Goal: Task Accomplishment & Management: Manage account settings

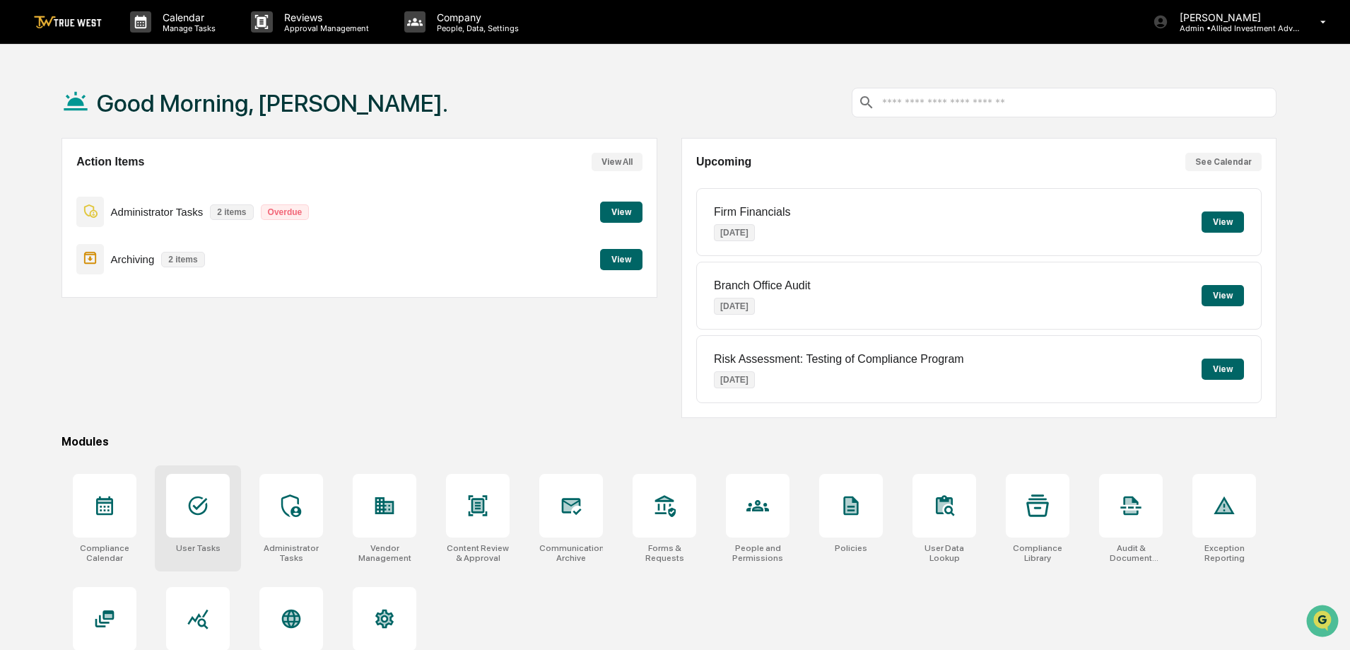
click at [204, 508] on icon at bounding box center [198, 505] width 23 height 23
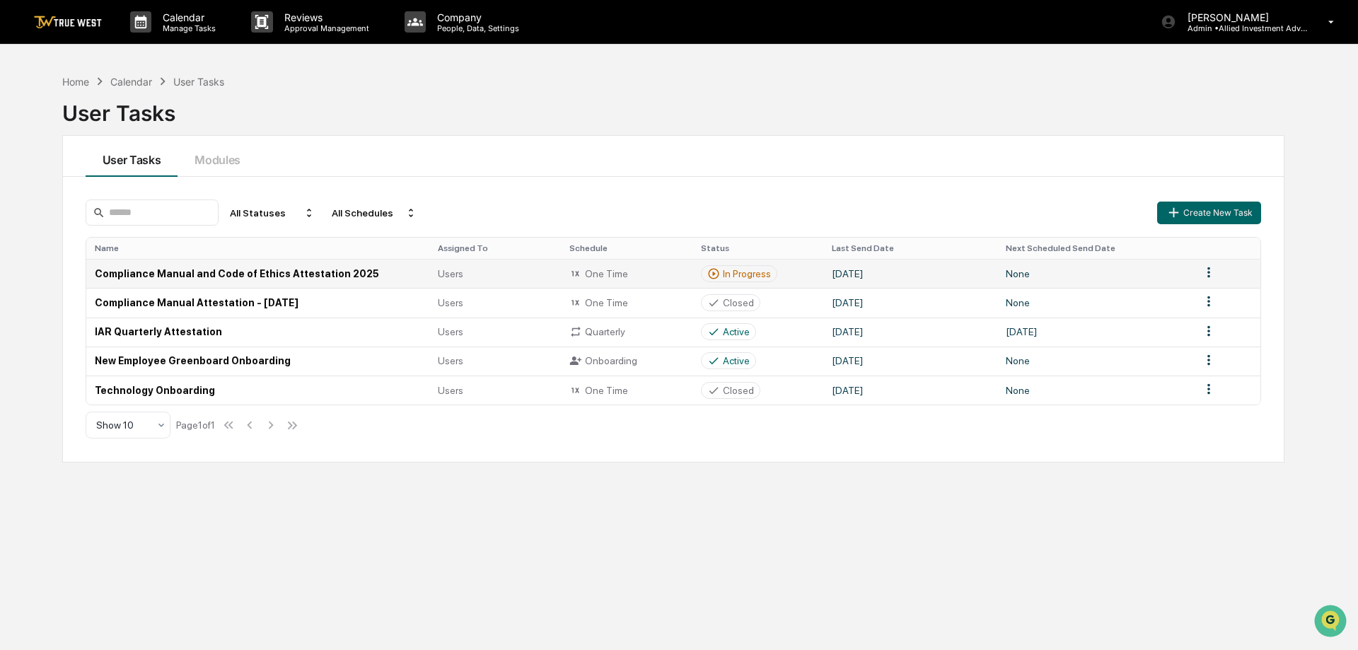
click at [1200, 273] on html "Calendar Manage Tasks Reviews Approval Management Company People, Data, Setting…" at bounding box center [679, 325] width 1358 height 650
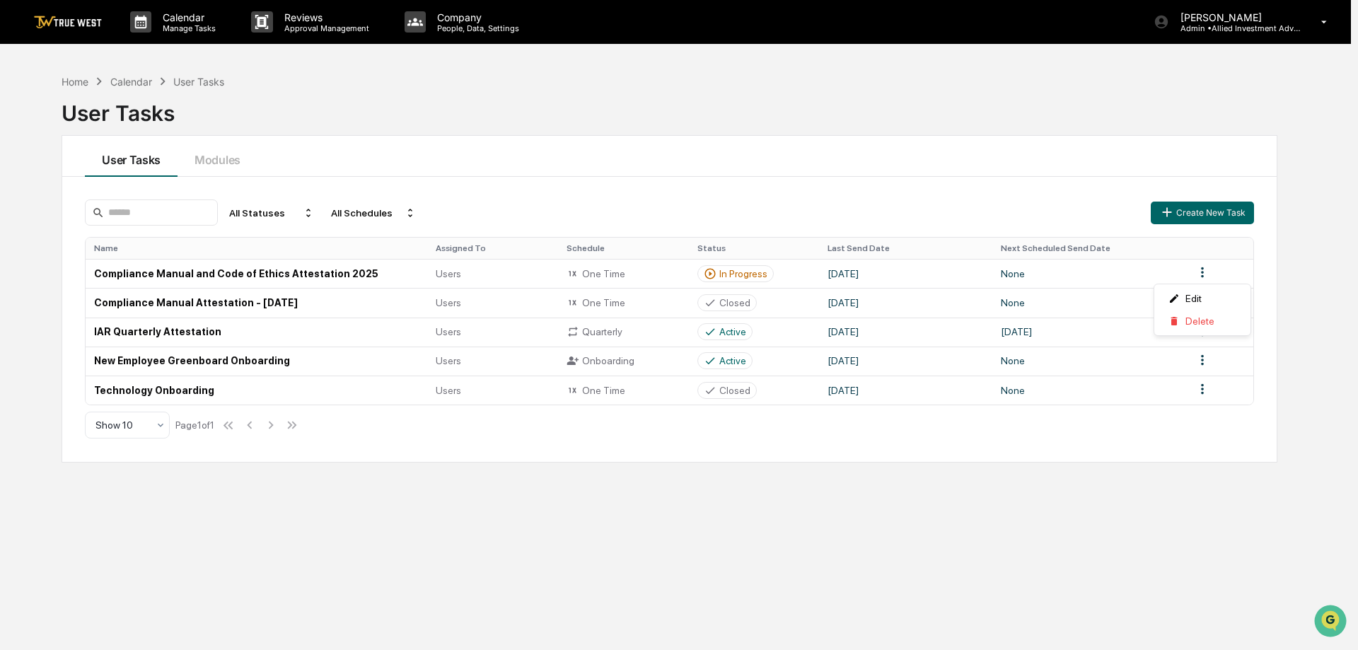
click at [325, 272] on html "Calendar Manage Tasks Reviews Approval Management Company People, Data, Setting…" at bounding box center [679, 325] width 1358 height 650
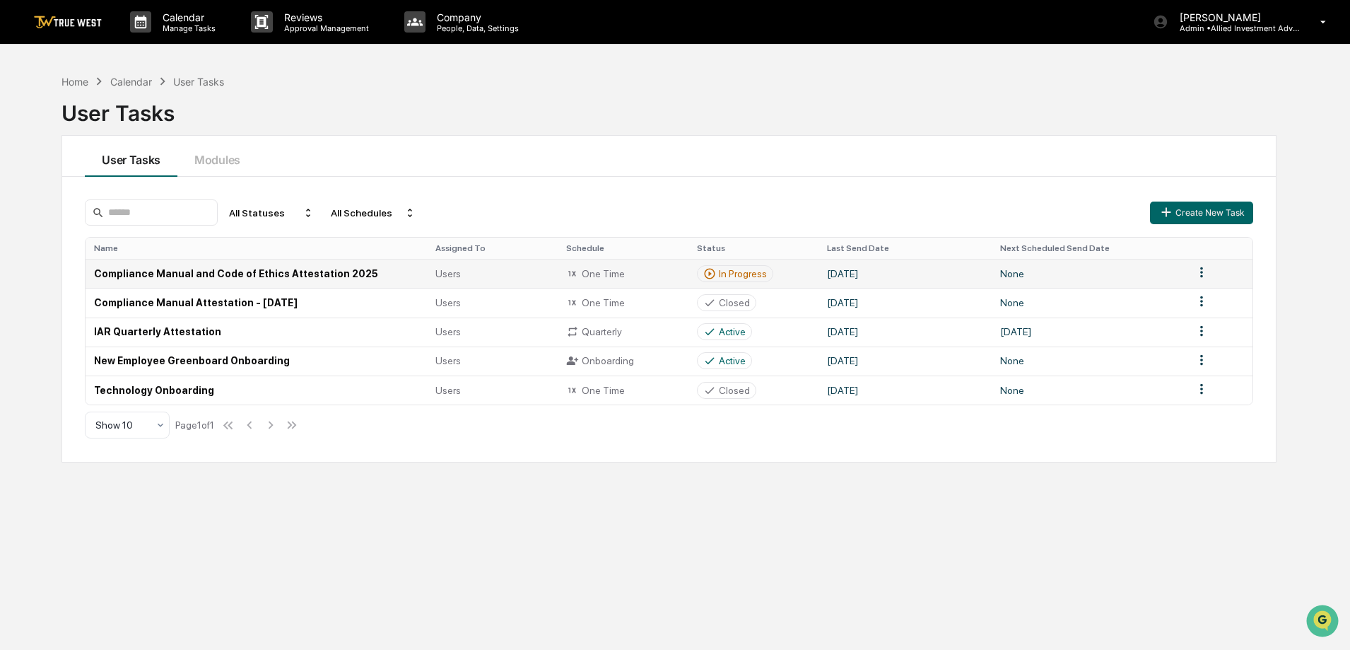
click at [710, 268] on icon at bounding box center [710, 273] width 13 height 13
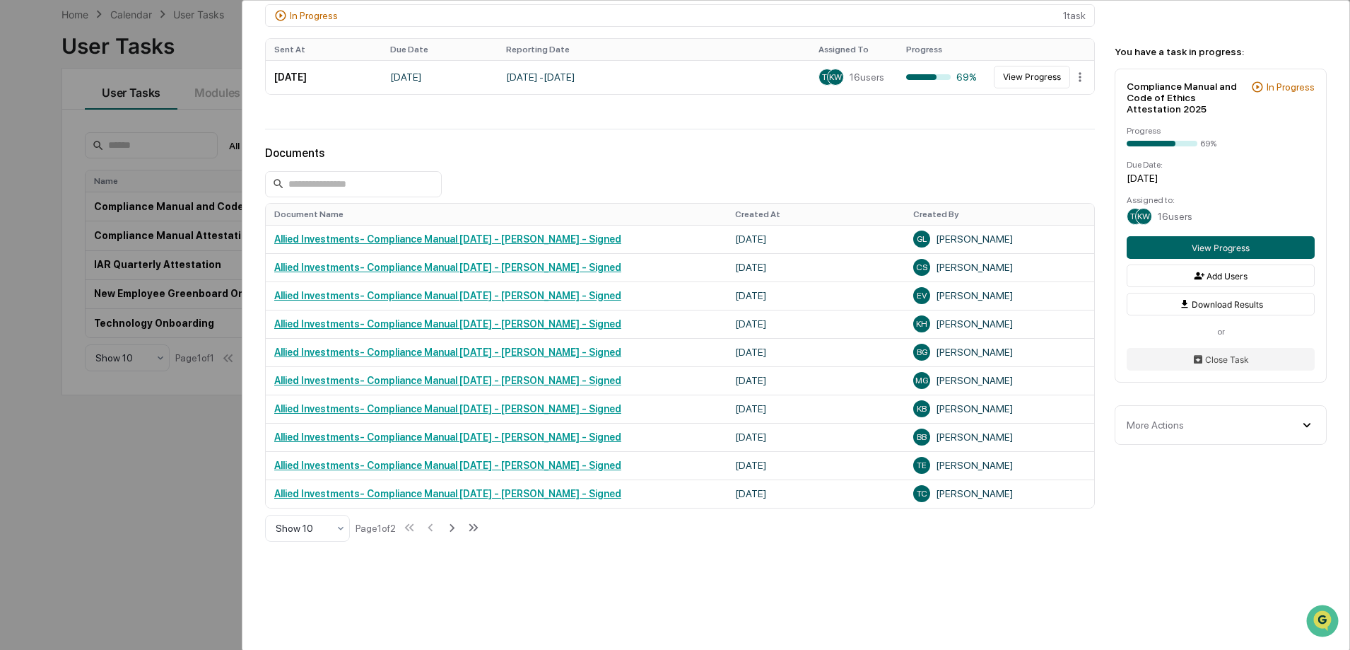
scroll to position [411, 0]
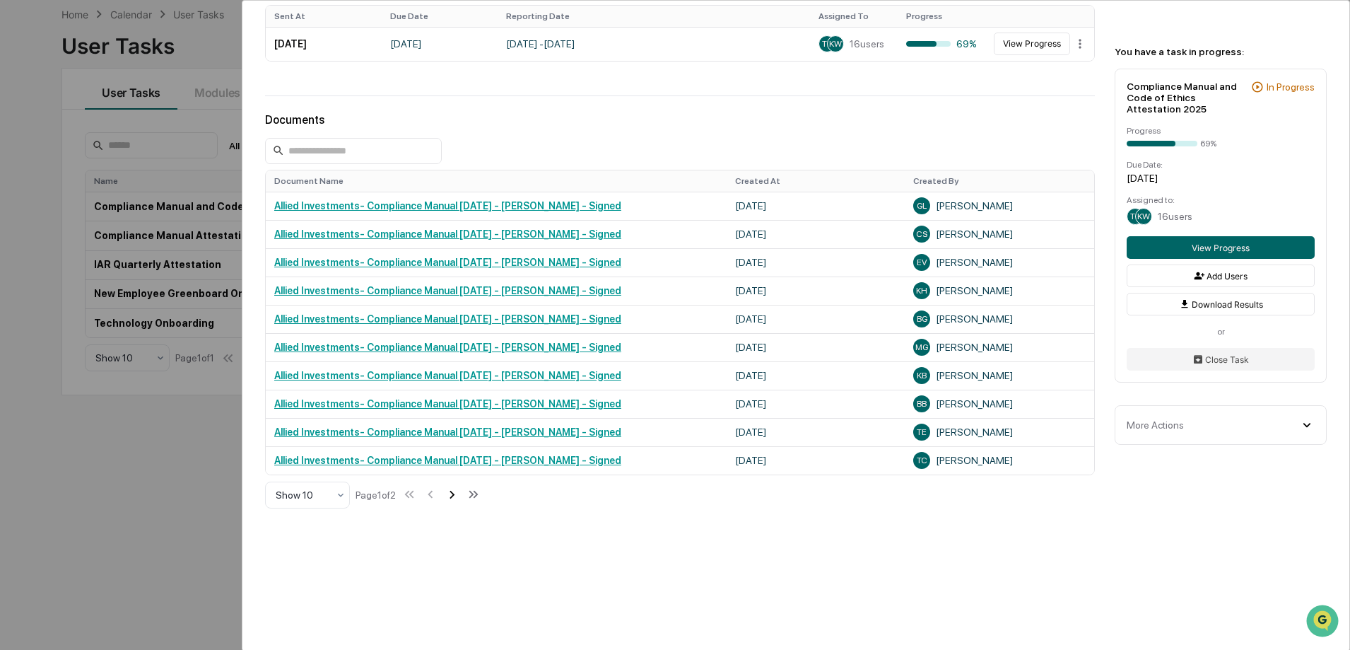
click at [455, 494] on icon at bounding box center [452, 494] width 16 height 16
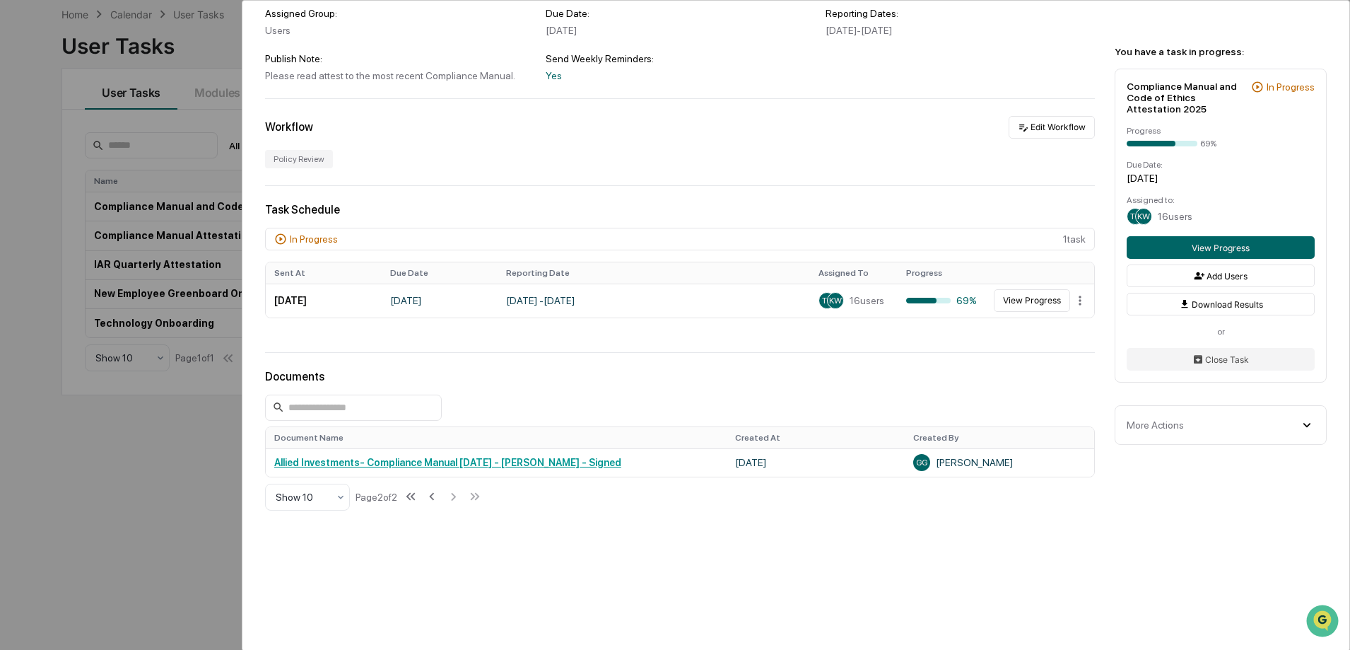
scroll to position [156, 0]
click at [1073, 298] on html "Calendar Manage Tasks Reviews Approval Management Company People, Data, Setting…" at bounding box center [675, 258] width 1350 height 650
click at [1029, 296] on html "Calendar Manage Tasks Reviews Approval Management Company People, Data, Setting…" at bounding box center [679, 258] width 1358 height 650
click at [1022, 298] on button "View Progress" at bounding box center [1032, 298] width 76 height 23
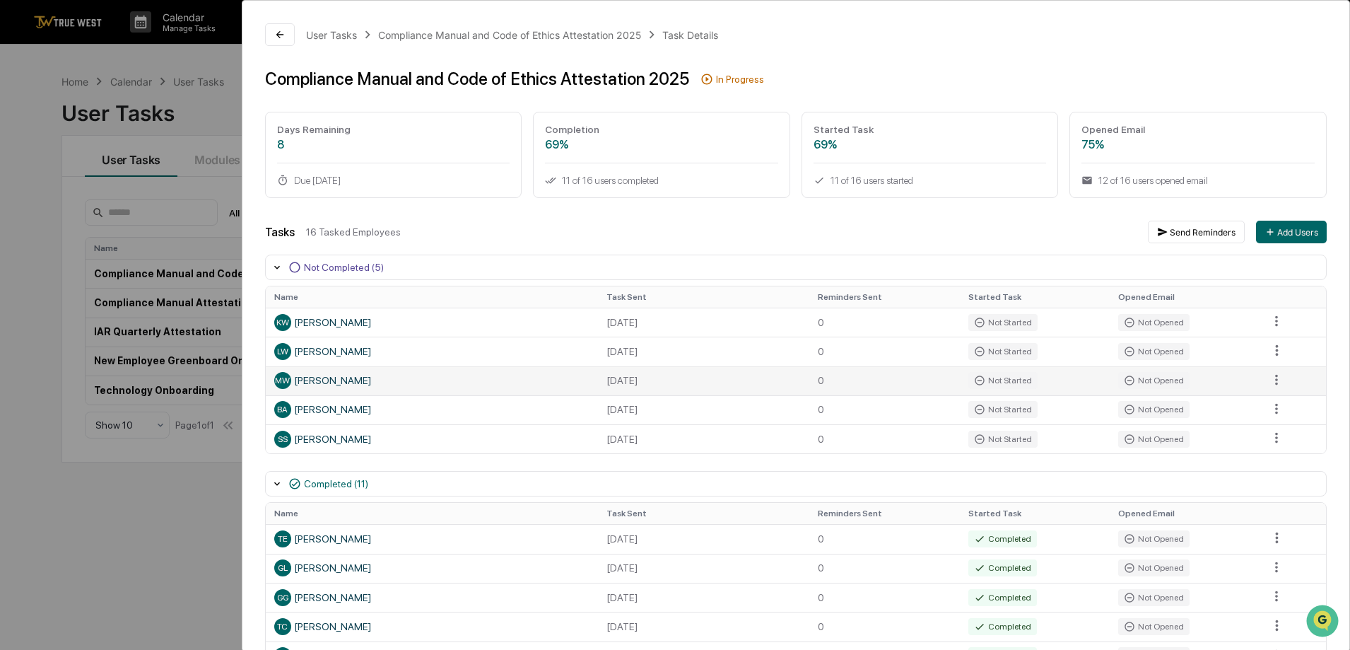
scroll to position [71, 0]
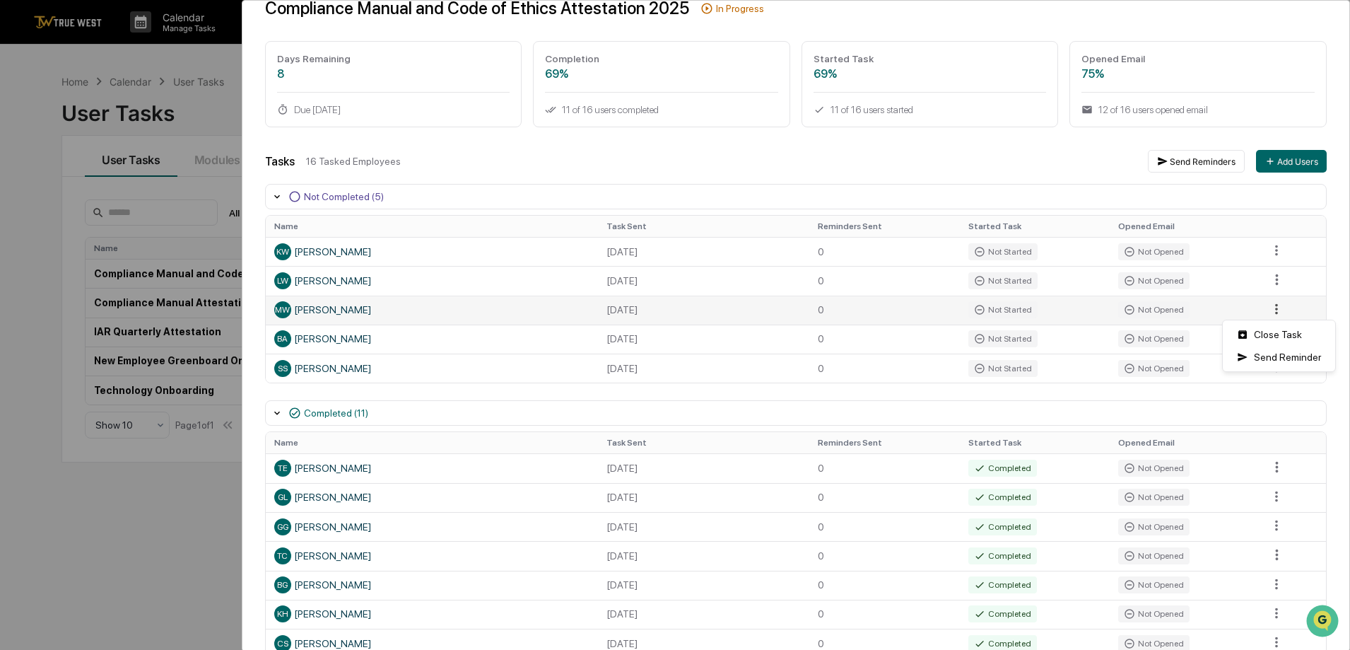
click at [1271, 309] on html "Calendar Manage Tasks Reviews Approval Management Company People, Data, Setting…" at bounding box center [675, 325] width 1350 height 650
click at [226, 122] on html "Calendar Manage Tasks Reviews Approval Management Company People, Data, Setting…" at bounding box center [679, 325] width 1358 height 650
click at [200, 115] on div "User Tasks Compliance Manual and Code of Ethics Attestation 2025 Task Details C…" at bounding box center [675, 325] width 1350 height 650
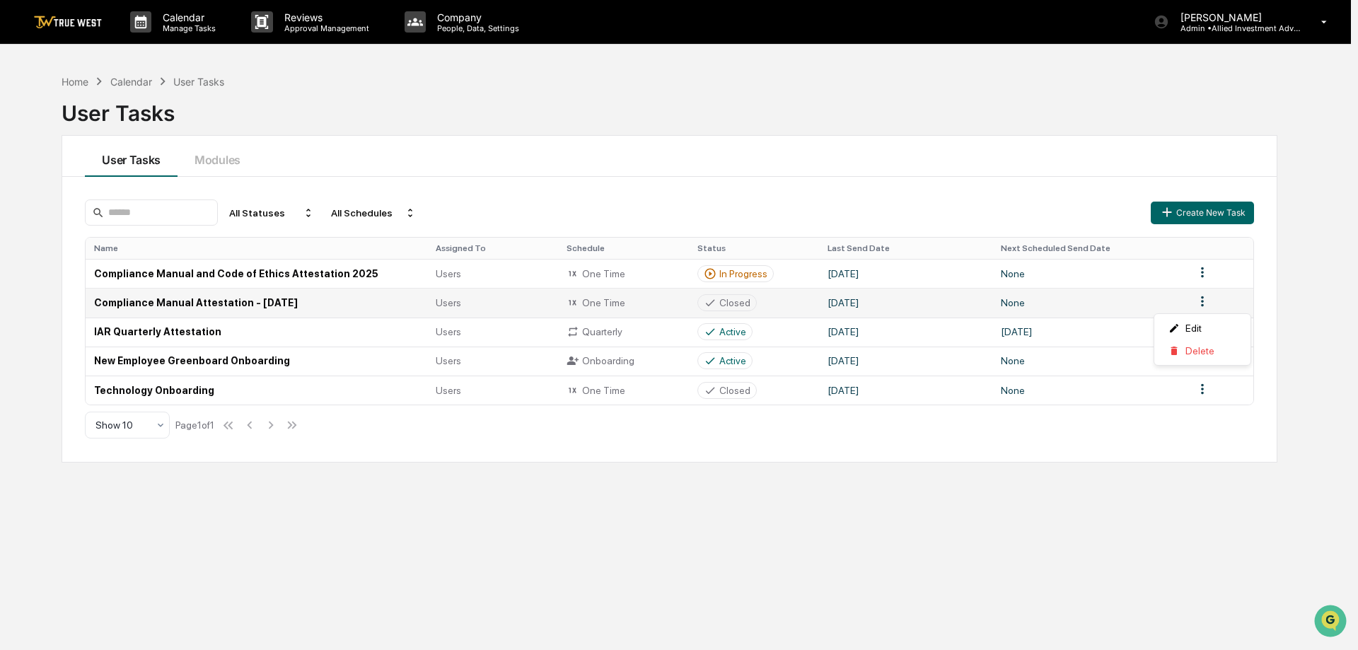
click at [1201, 296] on html "Calendar Manage Tasks Reviews Approval Management Company People, Data, Setting…" at bounding box center [679, 325] width 1358 height 650
click at [219, 302] on html "Calendar Manage Tasks Reviews Approval Management Company People, Data, Setting…" at bounding box center [679, 325] width 1358 height 650
click at [219, 302] on td "Compliance Manual Attestation - May 2025" at bounding box center [257, 302] width 342 height 29
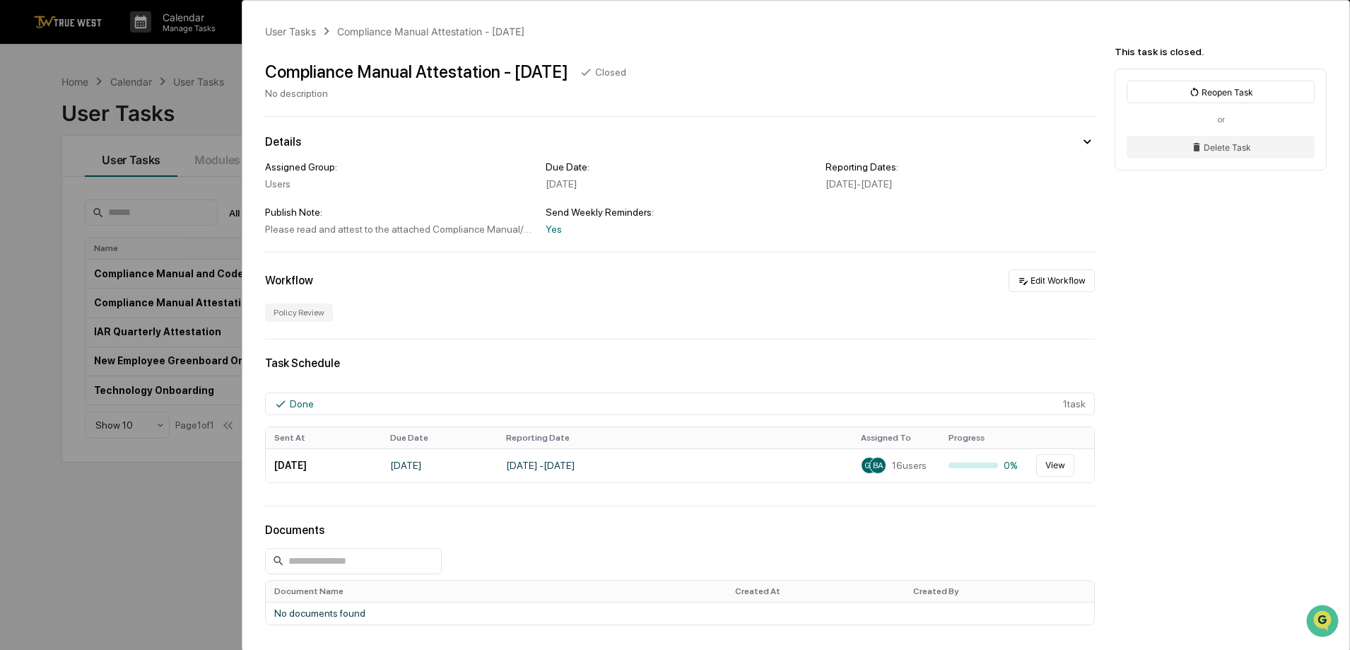
click at [946, 54] on div "Compliance Manual Attestation - May 2025 Closed No description" at bounding box center [680, 74] width 830 height 49
click at [199, 114] on div "User Tasks Compliance Manual Attestation - May 2025 Compliance Manual Attestati…" at bounding box center [675, 325] width 1350 height 650
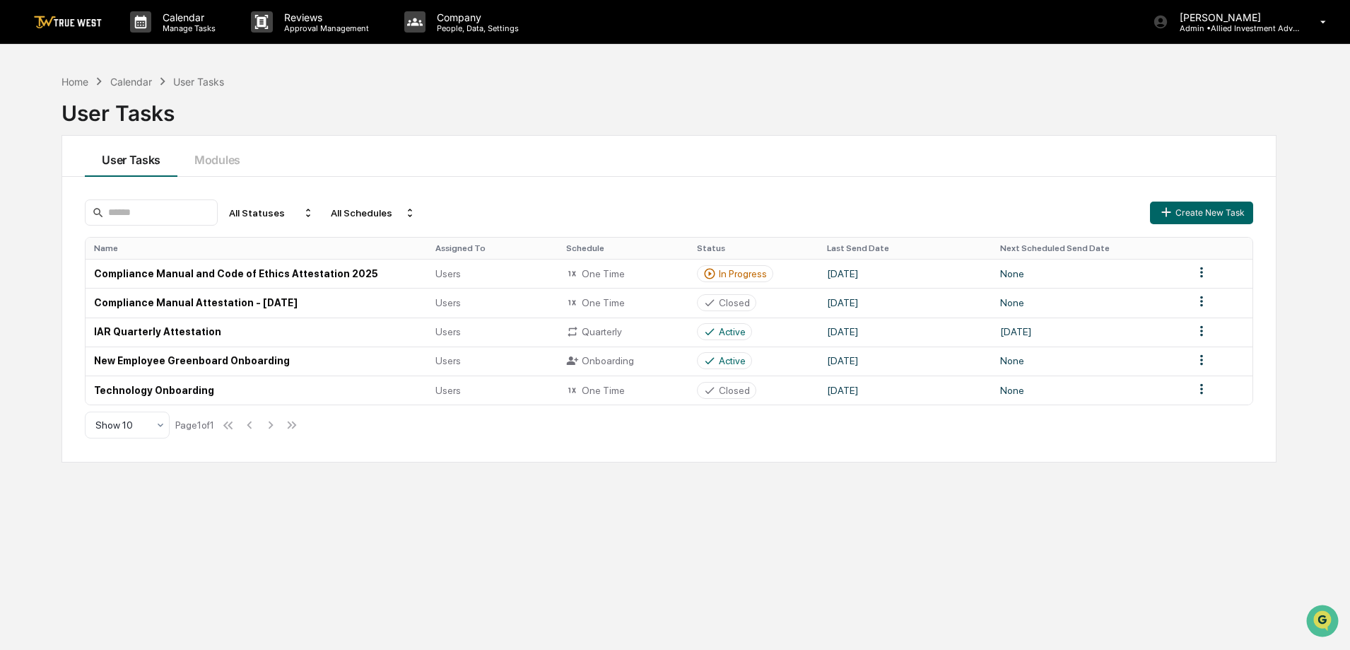
click at [91, 21] on img at bounding box center [68, 22] width 68 height 13
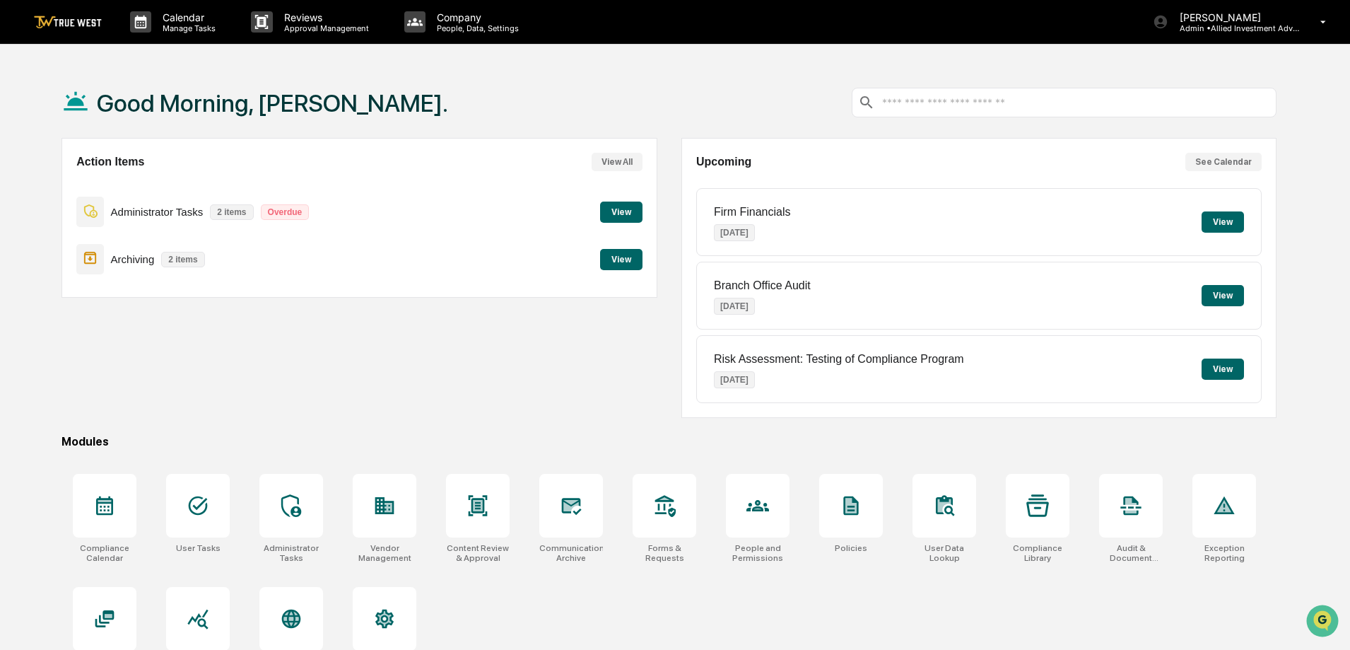
click at [622, 208] on button "View" at bounding box center [621, 212] width 42 height 21
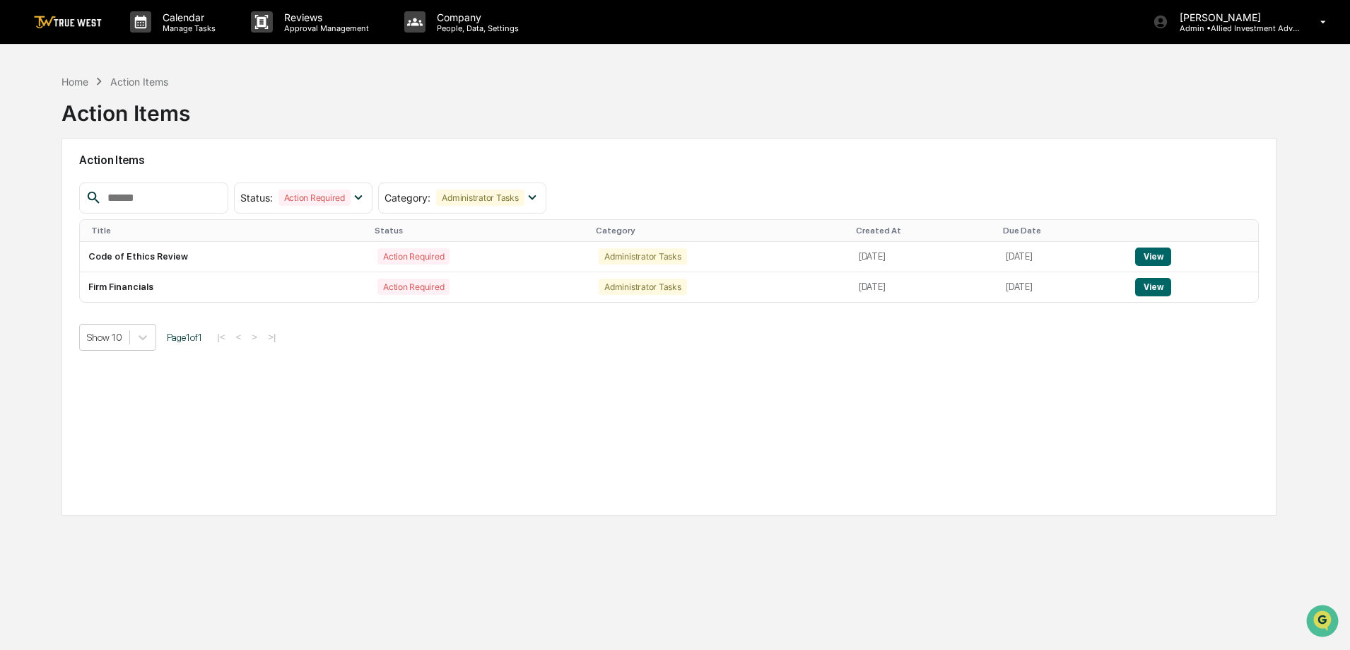
click at [95, 24] on img at bounding box center [68, 22] width 68 height 13
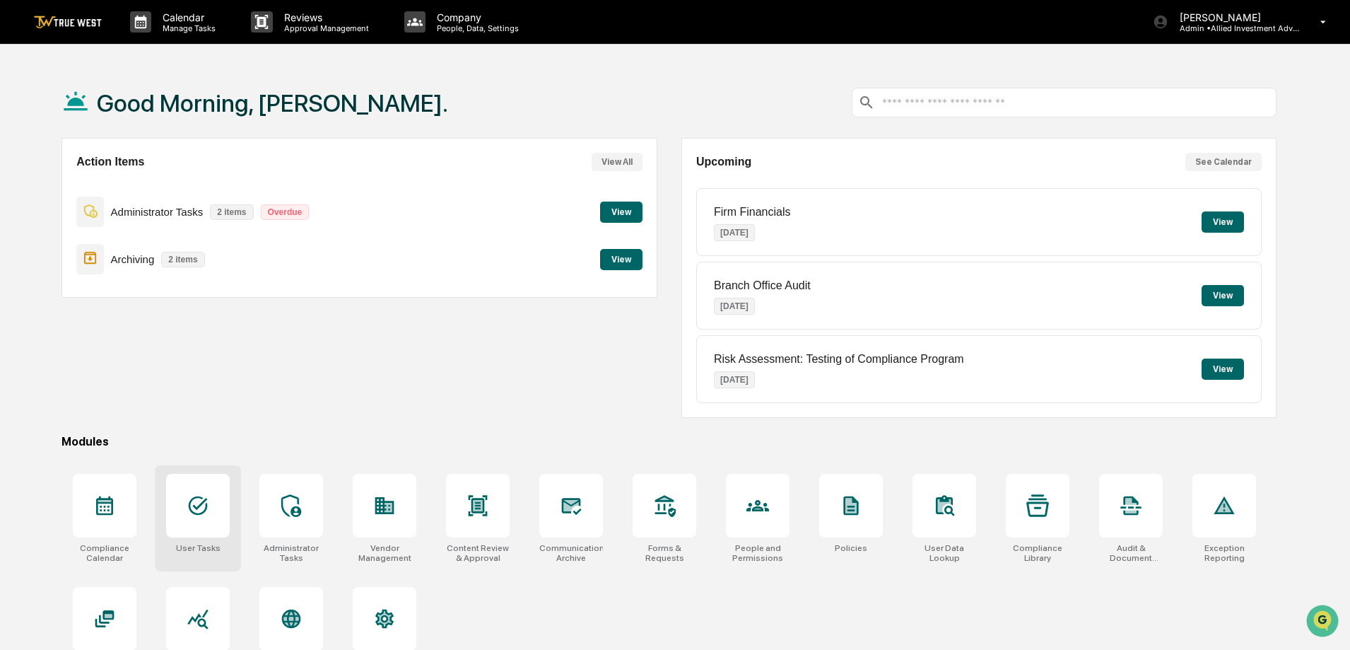
click at [202, 496] on div at bounding box center [198, 506] width 64 height 64
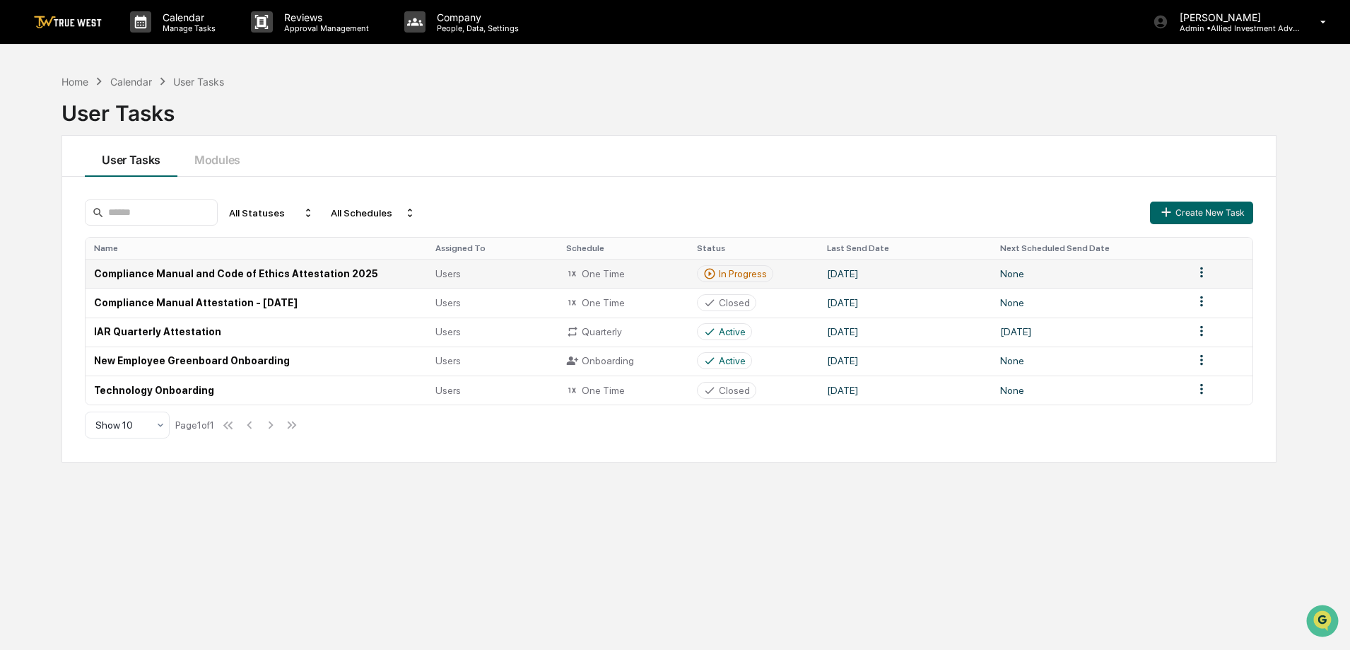
click at [1204, 269] on html "Calendar Manage Tasks Reviews Approval Management Company People, Data, Setting…" at bounding box center [675, 325] width 1350 height 650
click at [903, 276] on html "Calendar Manage Tasks Reviews Approval Management Company People, Data, Setting…" at bounding box center [679, 325] width 1358 height 650
click at [855, 272] on td "August 5, 2025" at bounding box center [905, 273] width 173 height 29
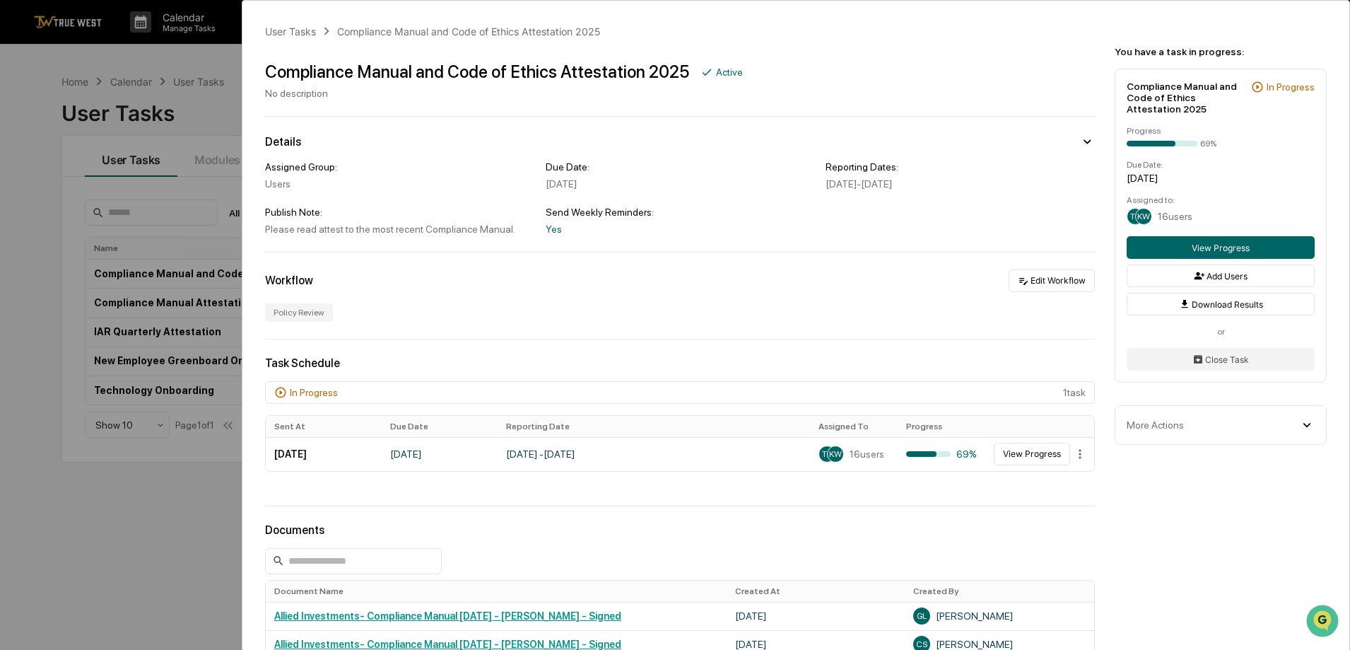
click at [182, 196] on div "User Tasks Compliance Manual and Code of Ethics Attestation 2025 Compliance Man…" at bounding box center [675, 325] width 1350 height 650
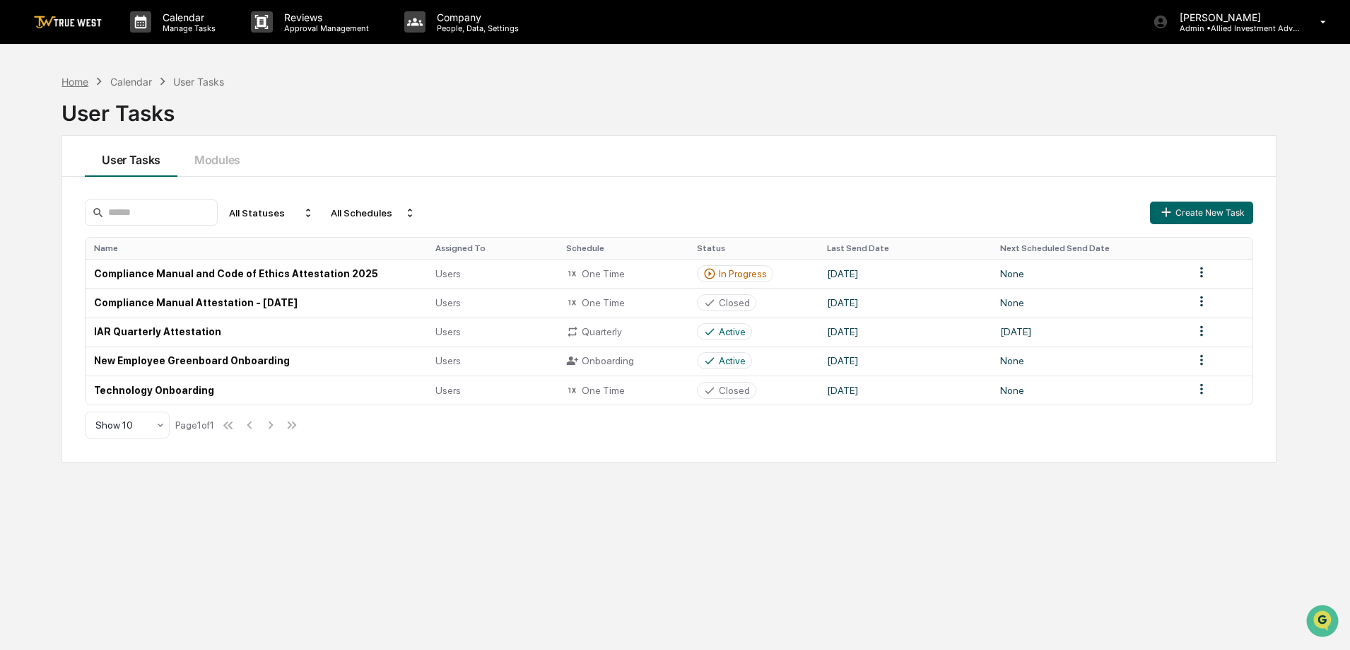
click at [67, 81] on div "Home" at bounding box center [75, 82] width 27 height 12
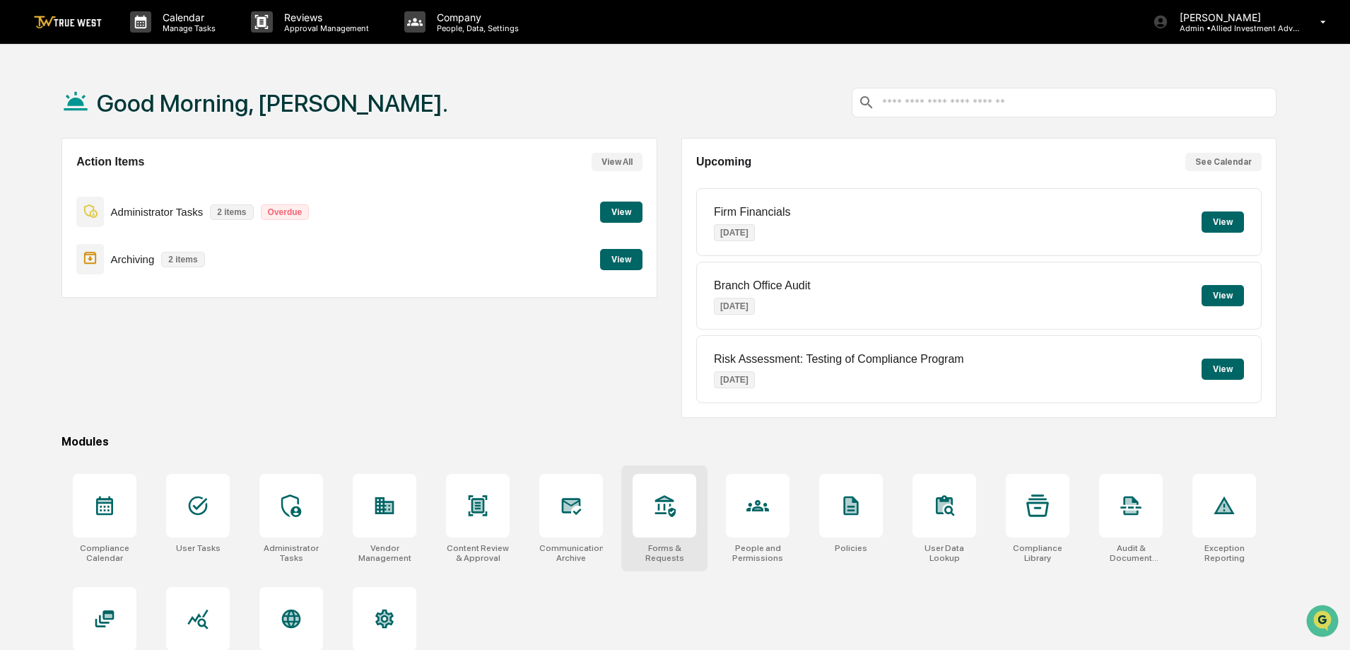
click at [670, 500] on icon at bounding box center [665, 506] width 21 height 22
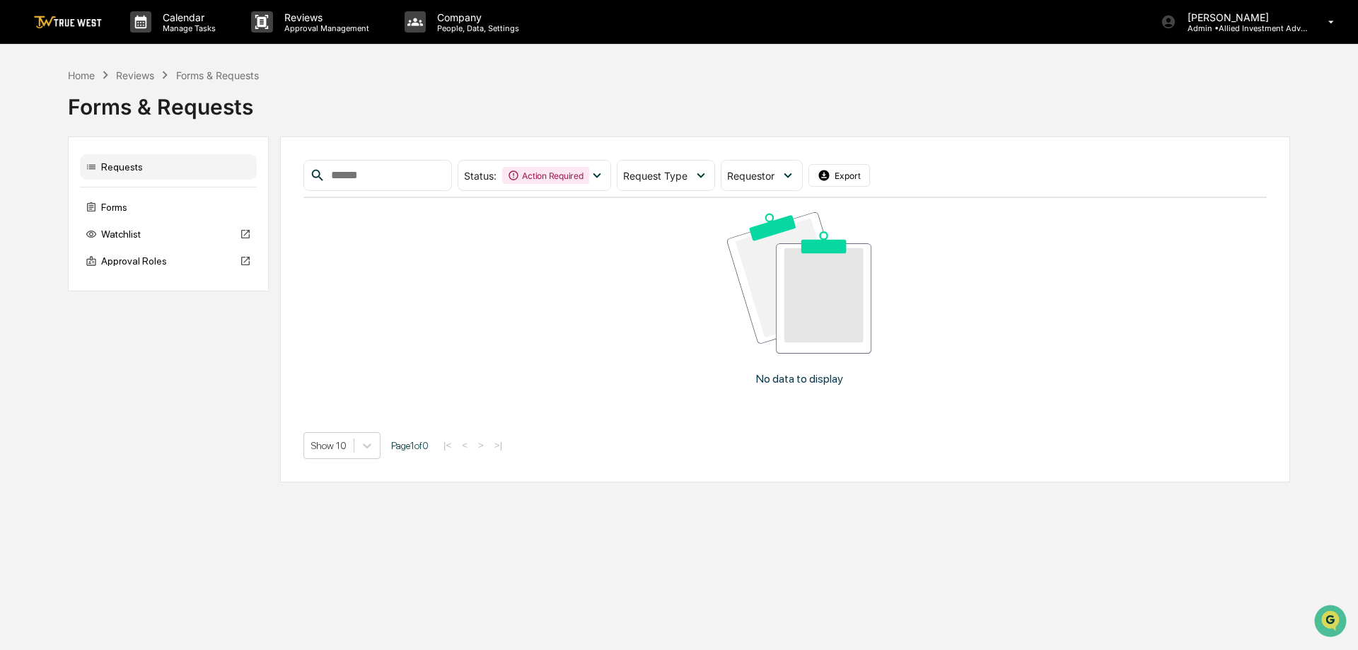
click at [71, 18] on img at bounding box center [68, 22] width 68 height 13
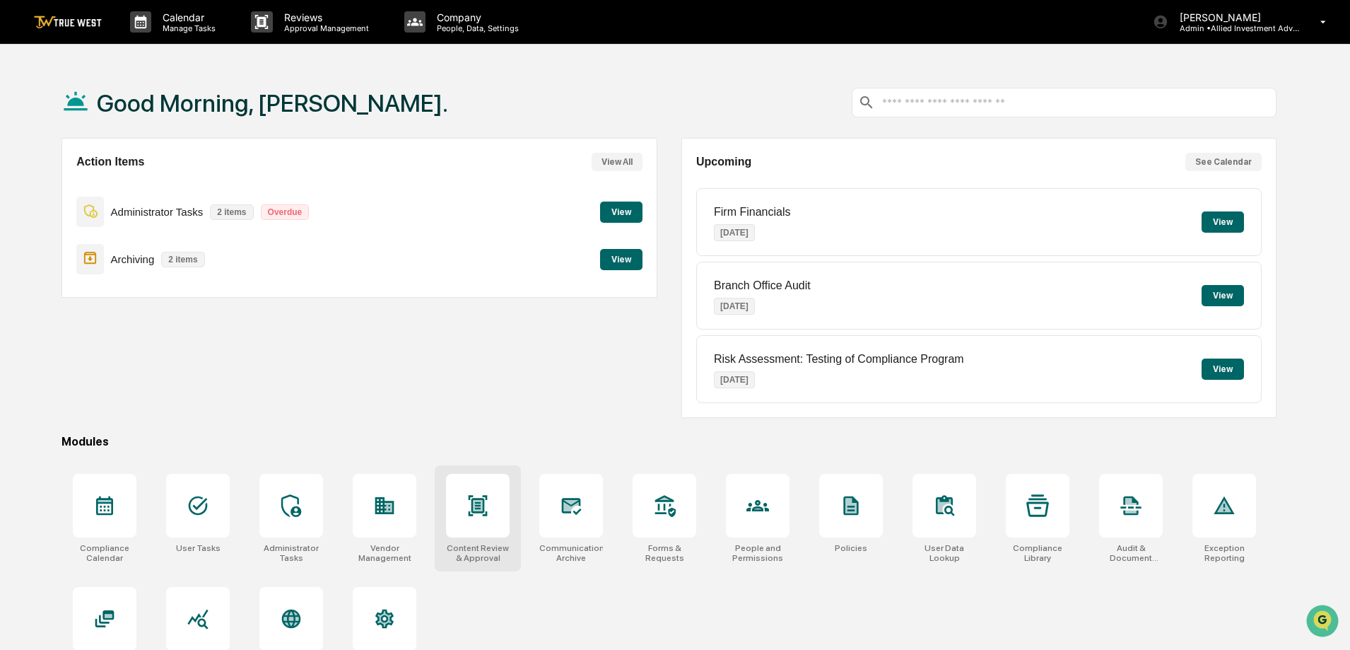
drag, startPoint x: 457, startPoint y: 479, endPoint x: 467, endPoint y: 482, distance: 10.1
click at [457, 480] on div at bounding box center [478, 506] width 64 height 64
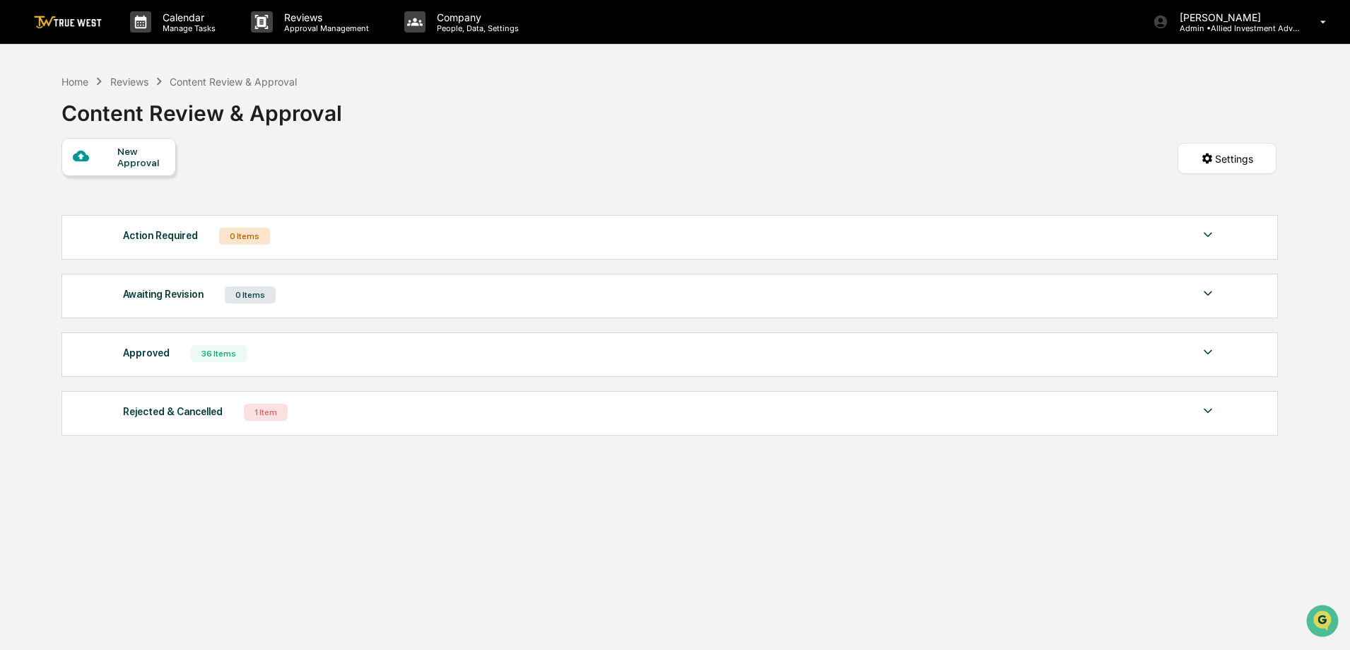
click at [285, 416] on div "Rejected & Cancelled 1 Item" at bounding box center [670, 412] width 1094 height 20
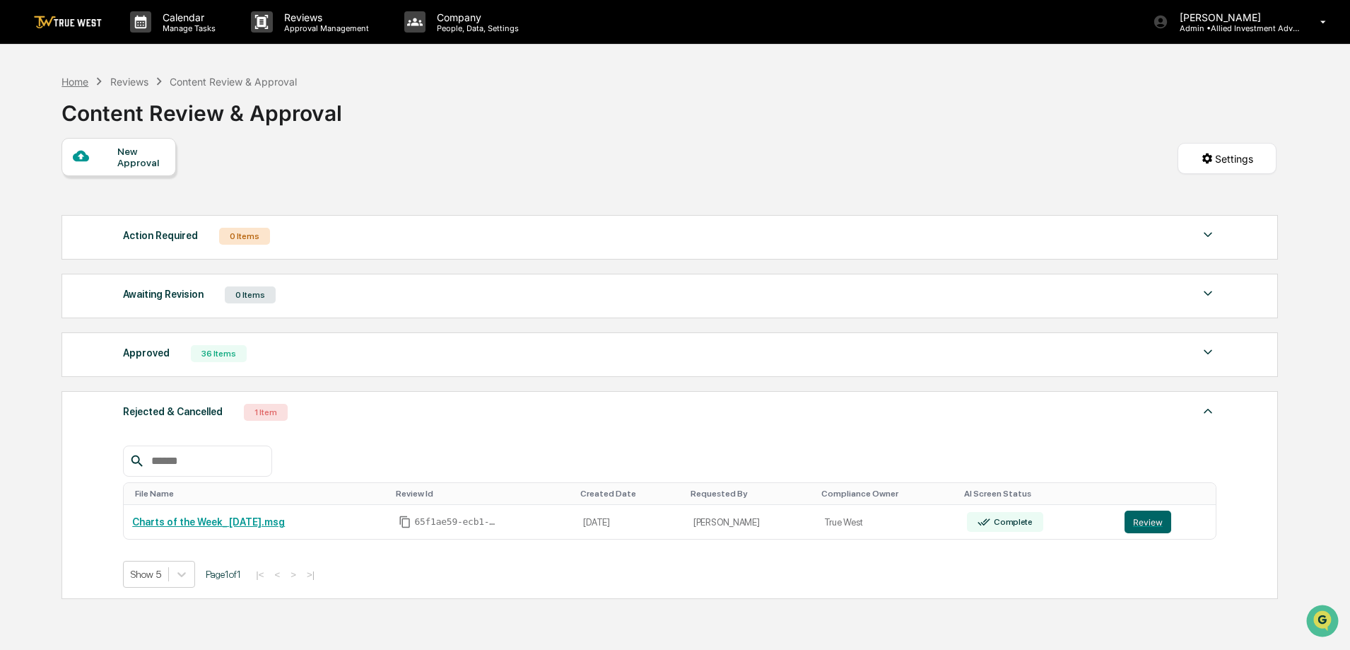
click at [73, 77] on div "Home" at bounding box center [75, 82] width 27 height 12
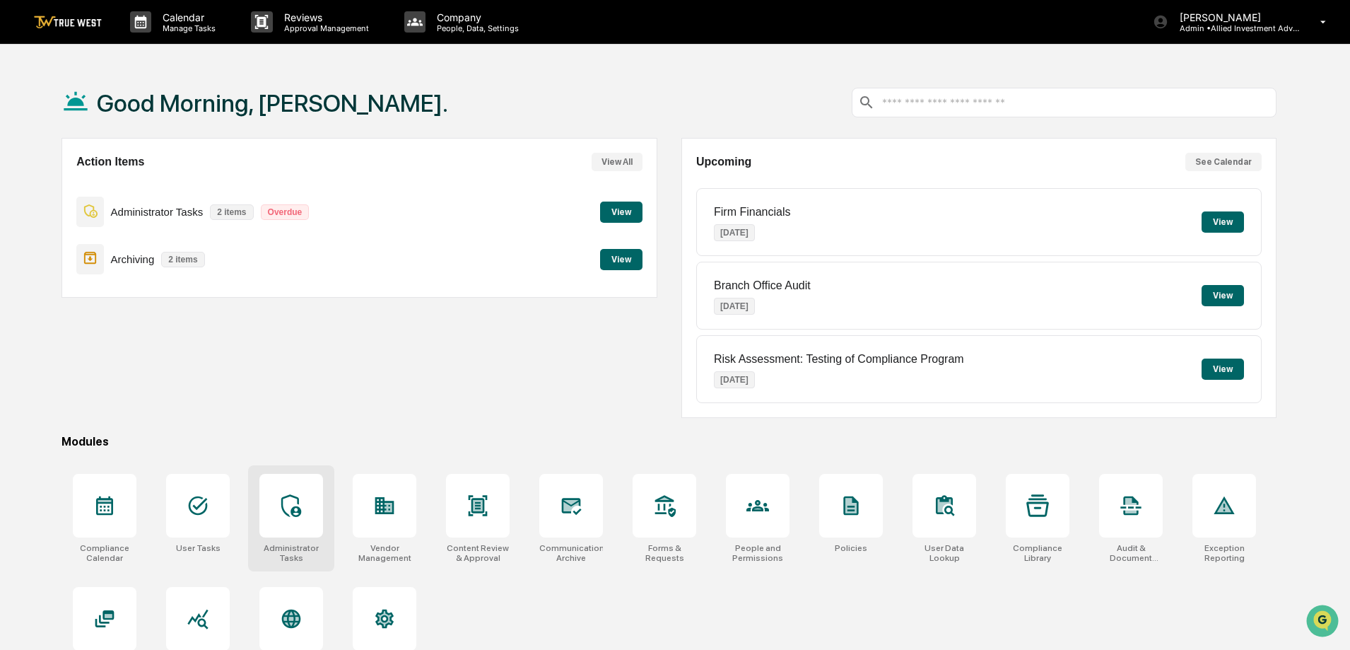
click at [305, 506] on div at bounding box center [291, 506] width 64 height 64
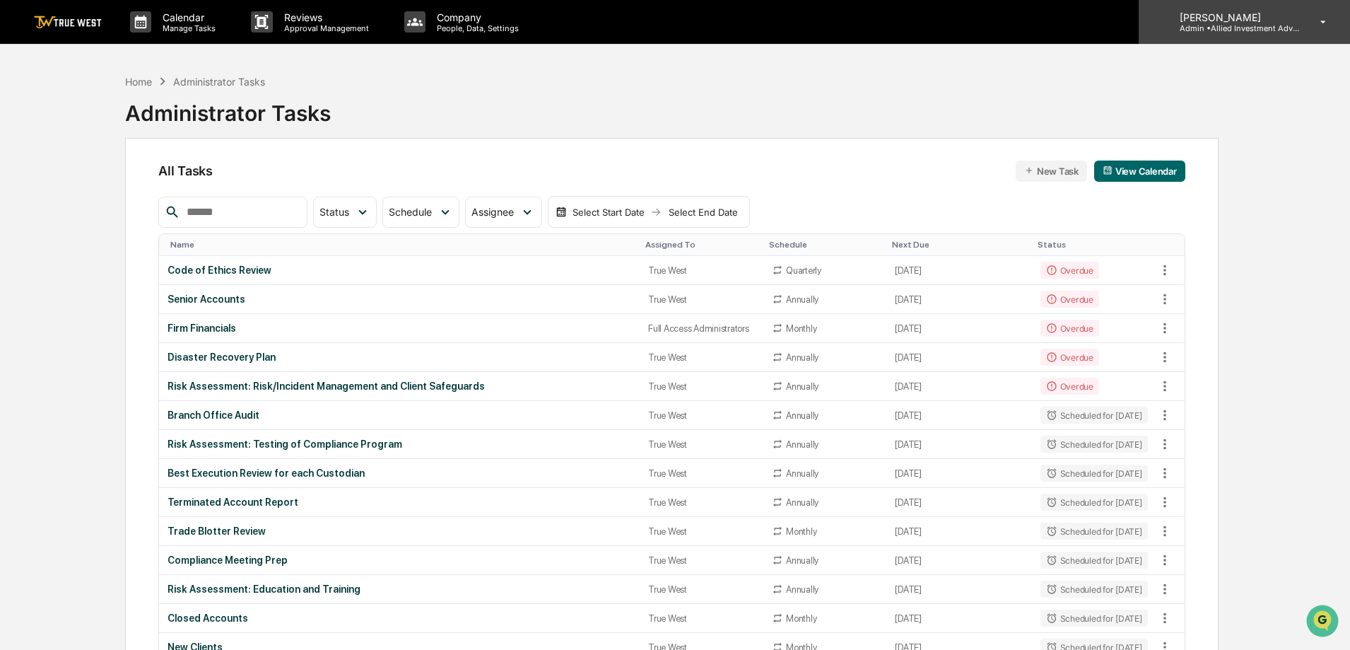
click at [1245, 24] on p "Admin • Allied Investment Advisors" at bounding box center [1235, 28] width 132 height 10
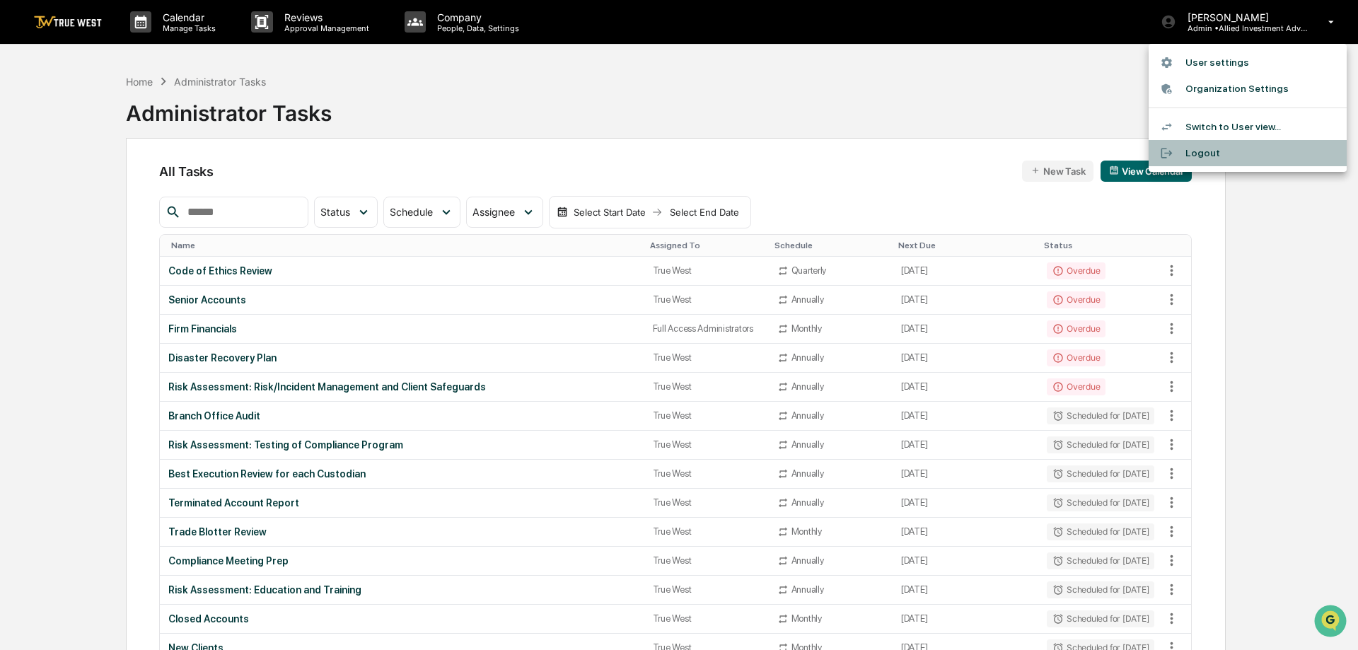
click at [1220, 150] on li "Logout" at bounding box center [1247, 153] width 198 height 26
